Goal: Navigation & Orientation: Find specific page/section

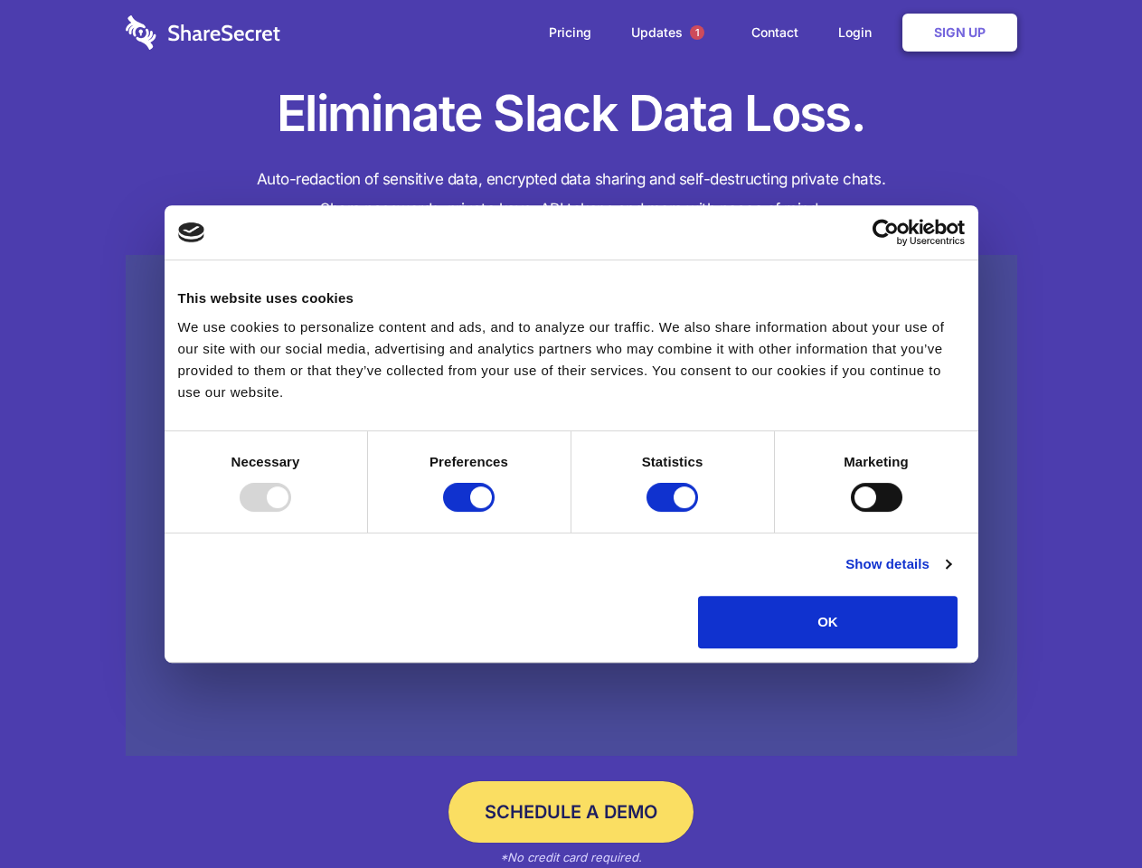
click at [291, 512] on div at bounding box center [266, 497] width 52 height 29
click at [494, 512] on input "Preferences" at bounding box center [469, 497] width 52 height 29
checkbox input "false"
click at [674, 512] on input "Statistics" at bounding box center [672, 497] width 52 height 29
checkbox input "false"
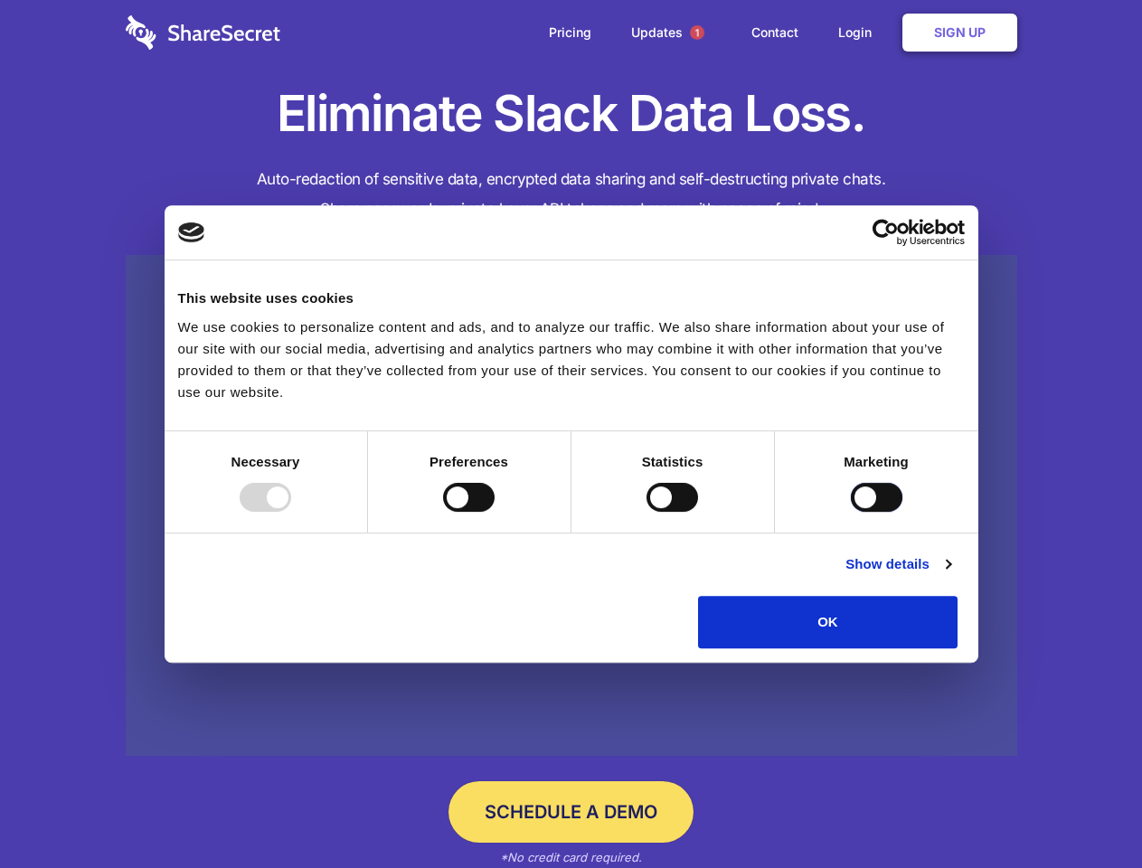
click at [850, 512] on input "Marketing" at bounding box center [876, 497] width 52 height 29
checkbox input "true"
click at [950, 575] on link "Show details" at bounding box center [897, 564] width 105 height 22
click at [0, 0] on li "Necessary 7 Necessary cookies help make a website usable by enabling basic func…" at bounding box center [0, 0] width 0 height 0
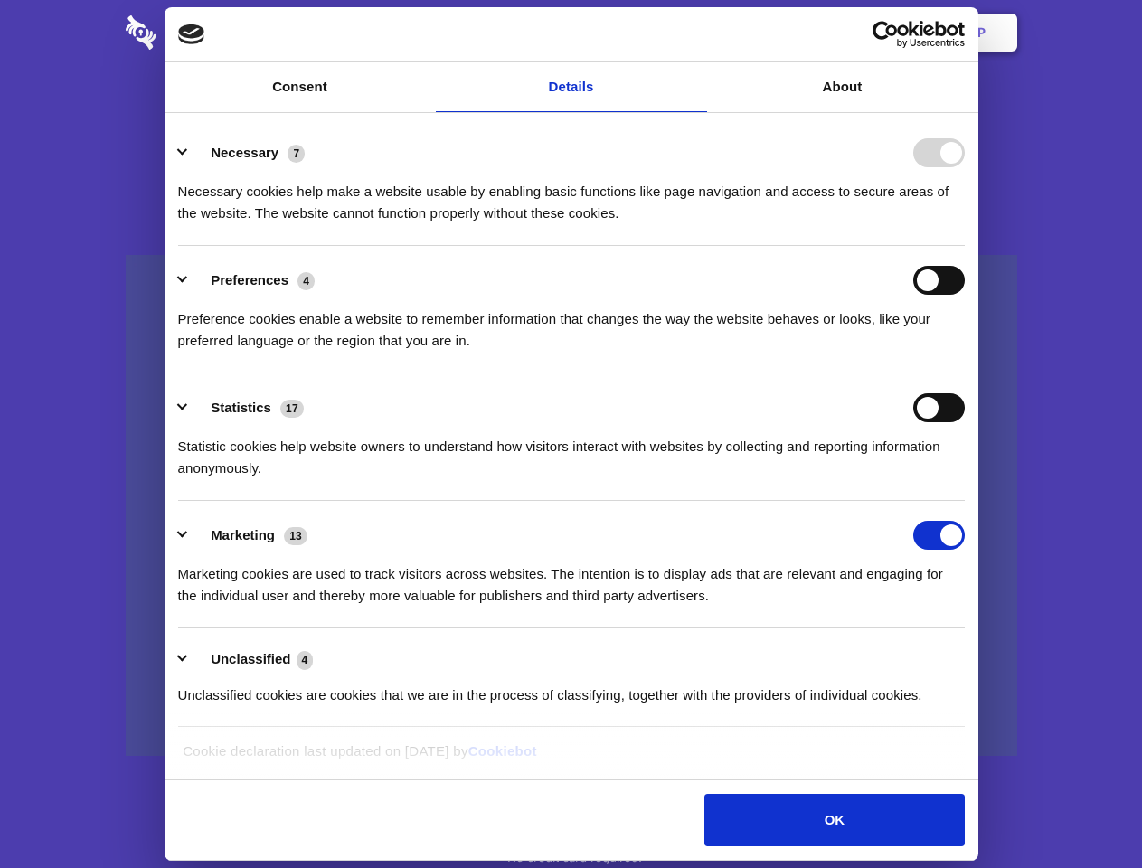
click at [696, 33] on span "1" at bounding box center [697, 32] width 14 height 14
